Goal: Information Seeking & Learning: Learn about a topic

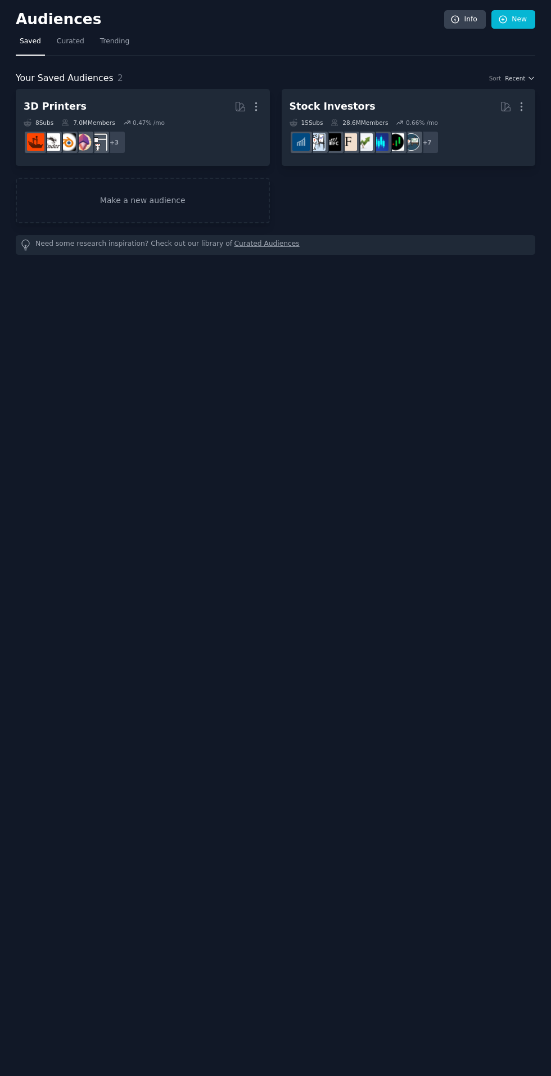
click at [176, 122] on div "8 Sub s 7.0M Members 0.47 % /mo" at bounding box center [143, 123] width 238 height 8
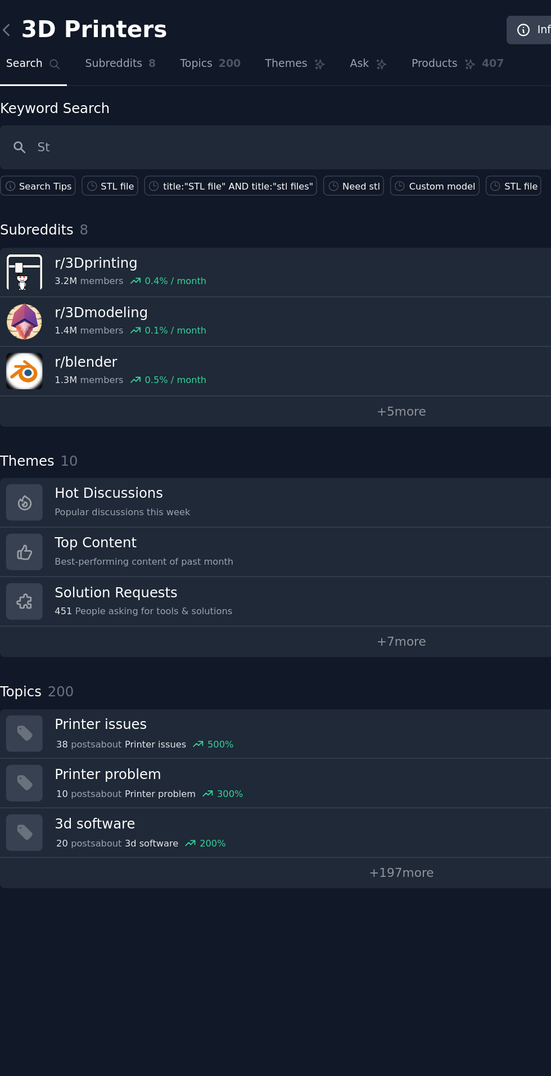
type input "Stl"
type input "STL file"
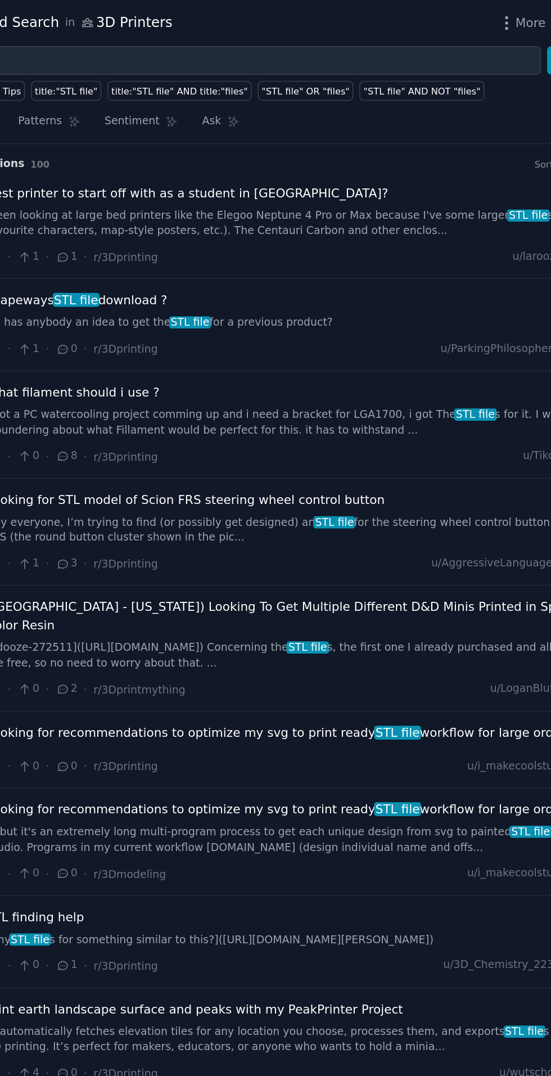
click at [264, 336] on link "Hey everyone, I’m trying to find (or possibly get designed) an STL file for the…" at bounding box center [345, 344] width 406 height 20
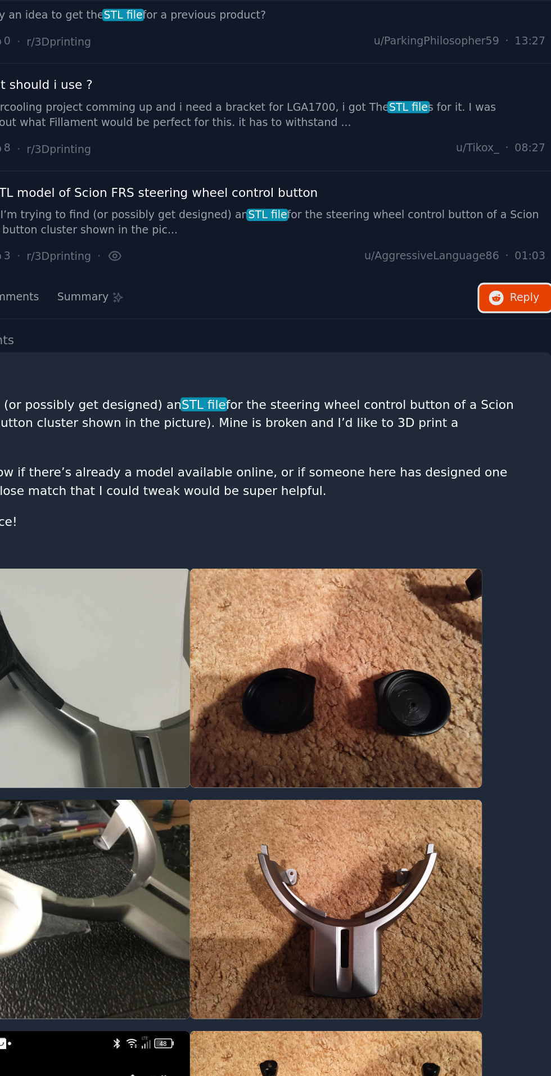
click at [515, 290] on button "Reply on Reddit" at bounding box center [528, 286] width 47 height 18
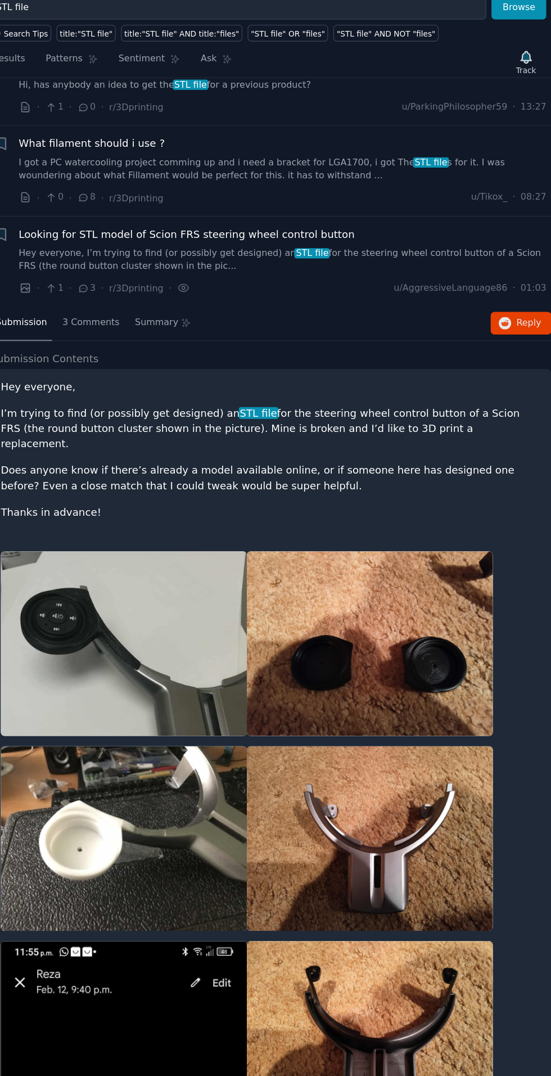
click at [226, 210] on span "Looking for STL model of Scion FRS steering wheel control button" at bounding box center [271, 214] width 258 height 12
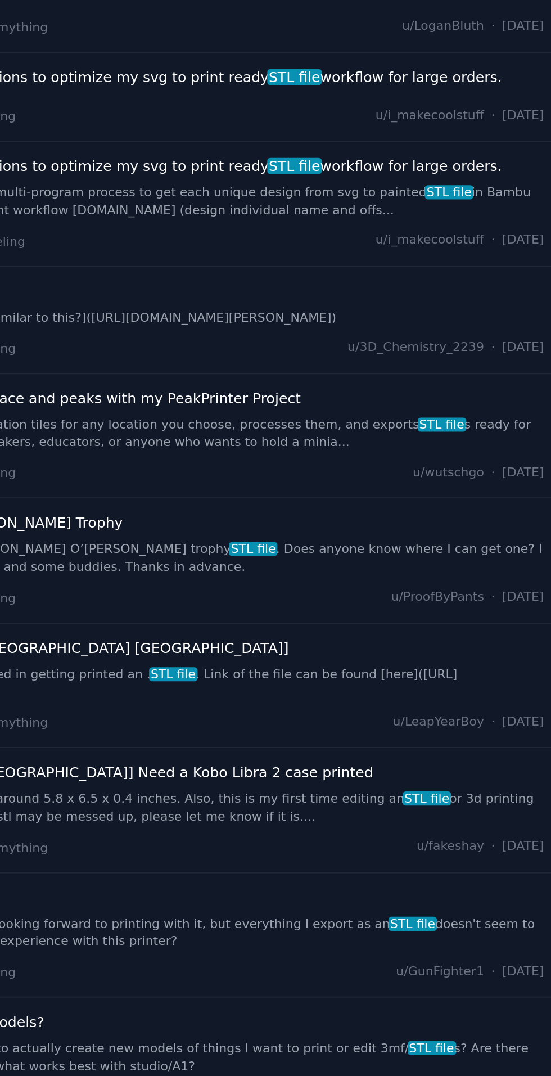
click at [422, 453] on link "I am looking for a good [PERSON_NAME] O’[PERSON_NAME] trophy STL file . Does an…" at bounding box center [345, 458] width 406 height 20
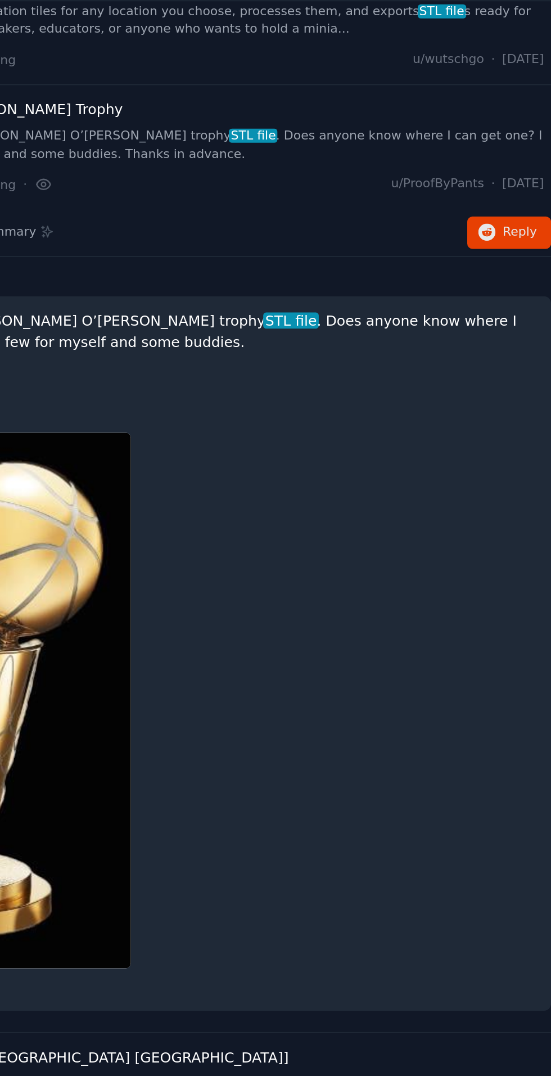
scroll to position [568, 0]
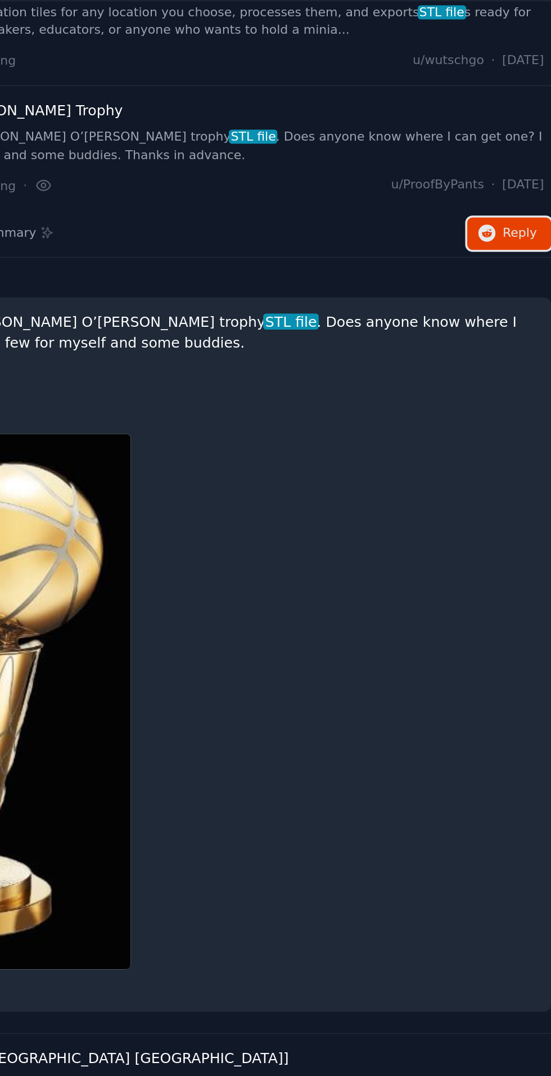
click at [524, 224] on button "Reply on Reddit" at bounding box center [528, 223] width 47 height 18
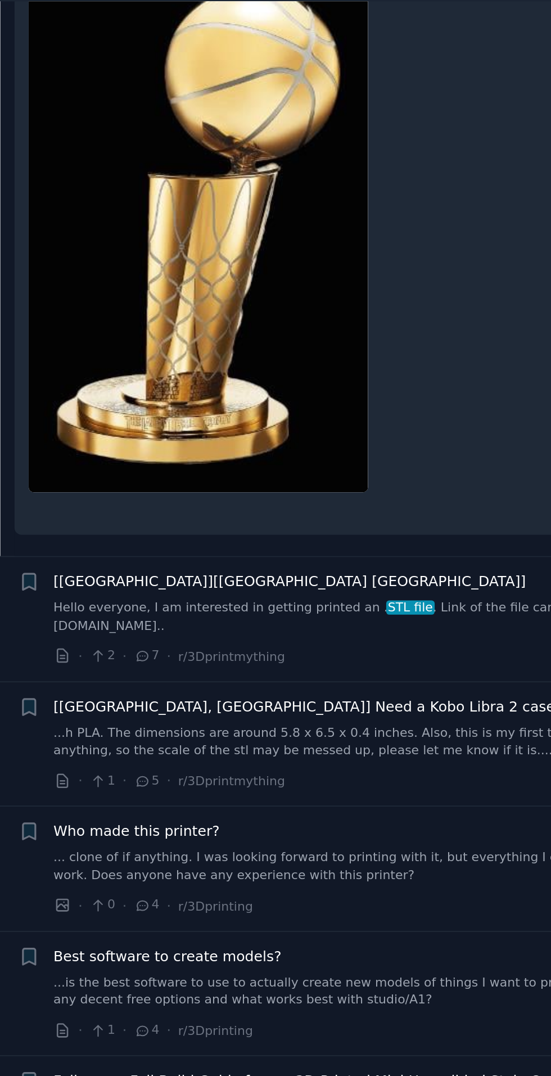
scroll to position [834, 0]
click at [289, 437] on link "Hello everyone, I am interested in getting printed an . STL file . Link of the …" at bounding box center [345, 436] width 406 height 20
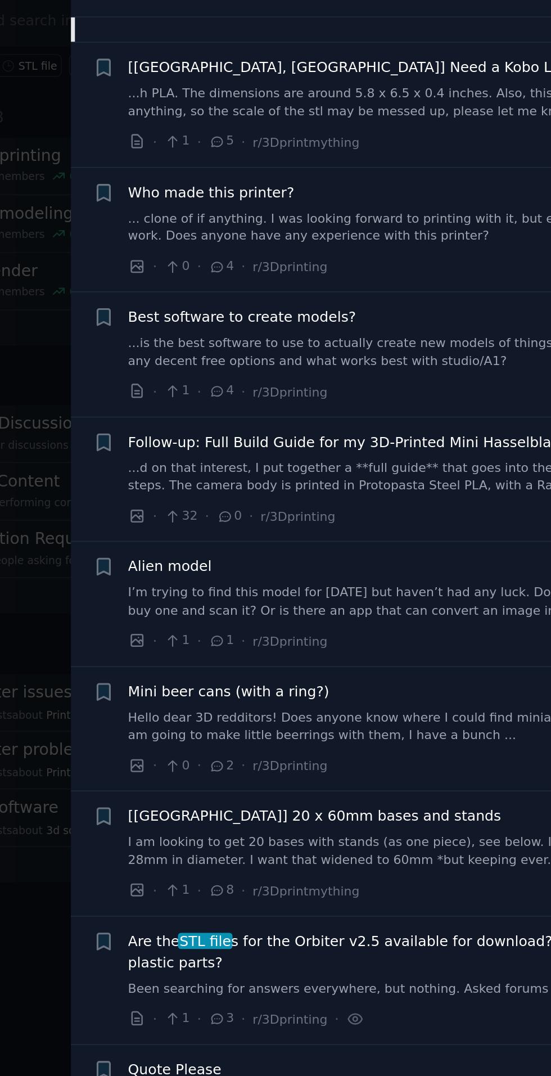
scroll to position [993, 0]
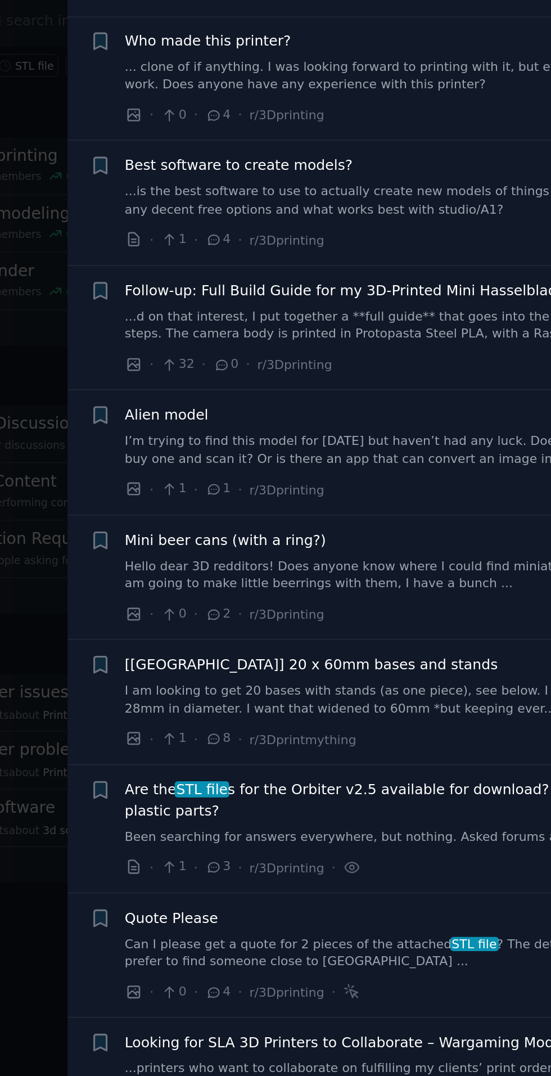
click at [344, 407] on link "Hello dear 3D redditors! Does anyone know where I could find miniature can STL …" at bounding box center [345, 404] width 406 height 20
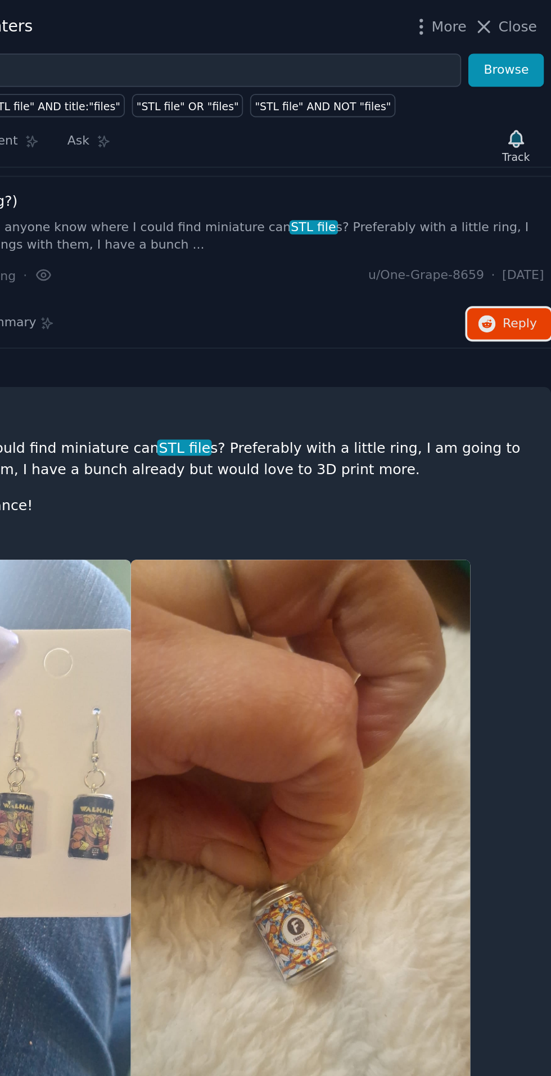
click at [525, 175] on span "Reply on Reddit" at bounding box center [533, 180] width 19 height 10
